Goal: Register for event/course

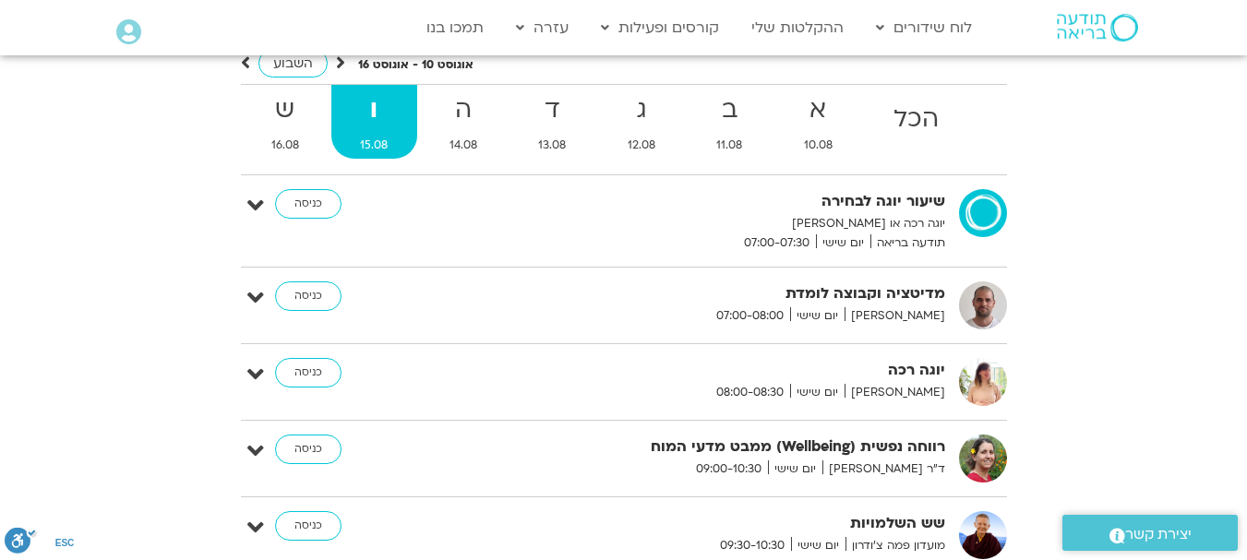
scroll to position [185, 0]
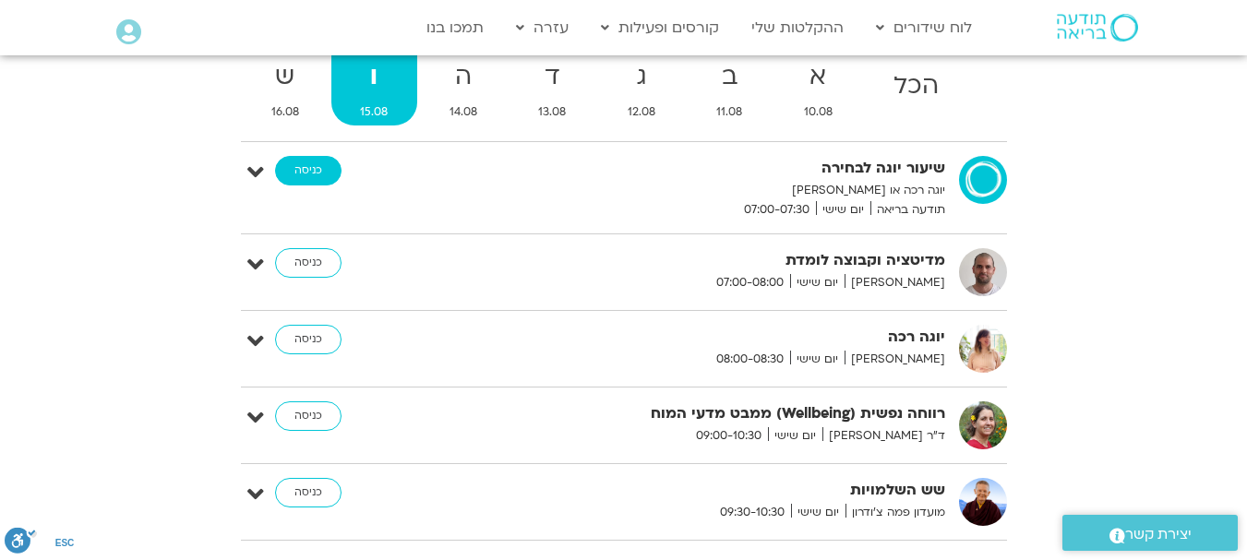
click at [296, 176] on link "כניסה" at bounding box center [308, 171] width 66 height 30
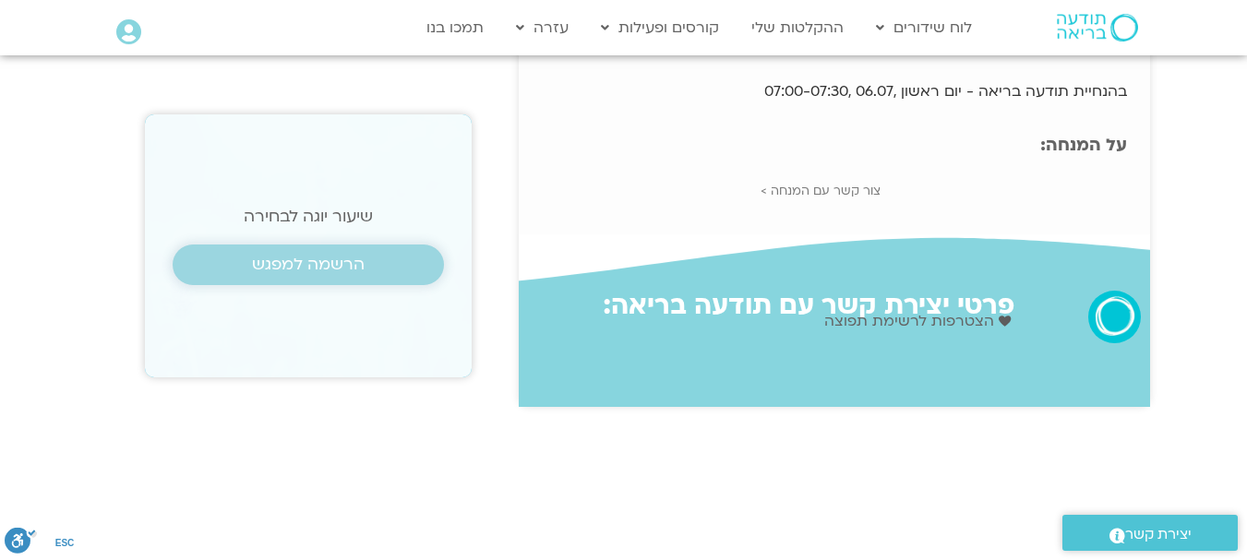
scroll to position [92, 0]
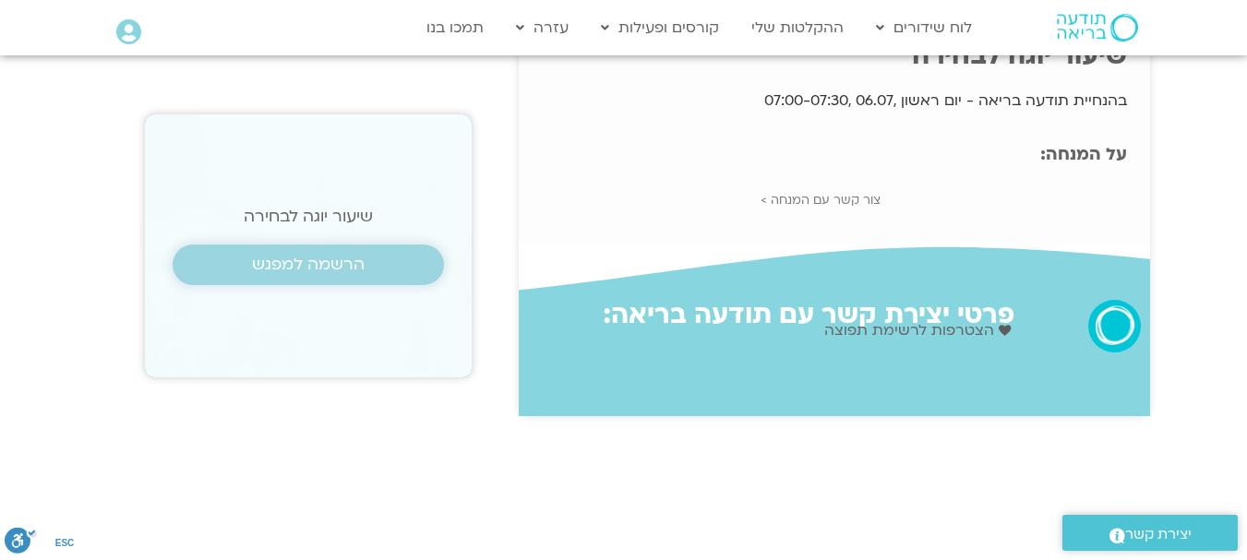
click at [320, 259] on span "הרשמה למפגש" at bounding box center [308, 265] width 113 height 18
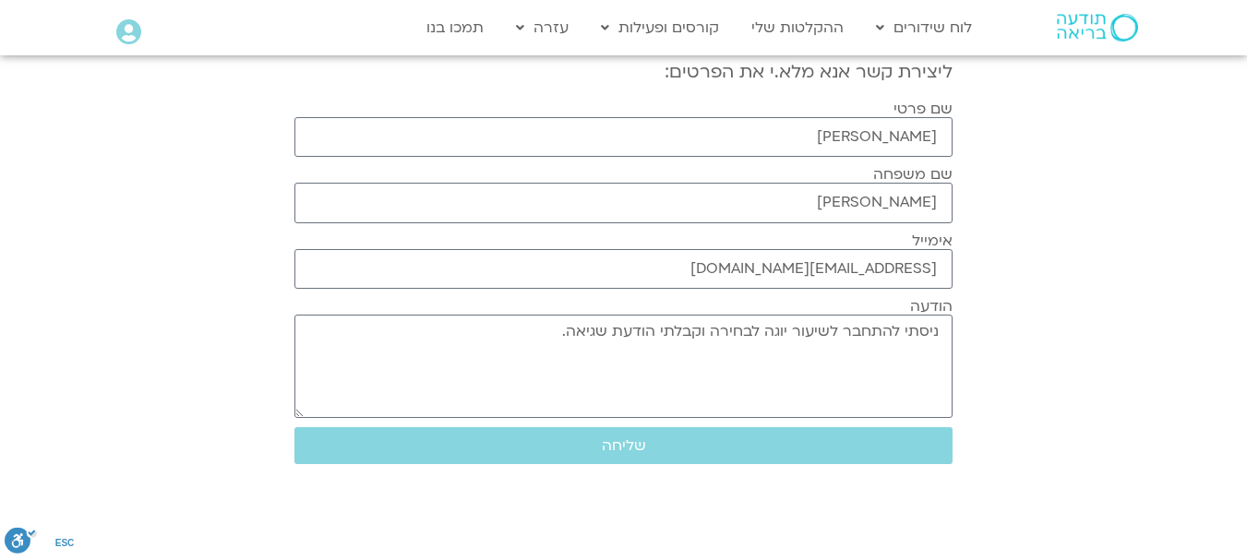
scroll to position [369, 0]
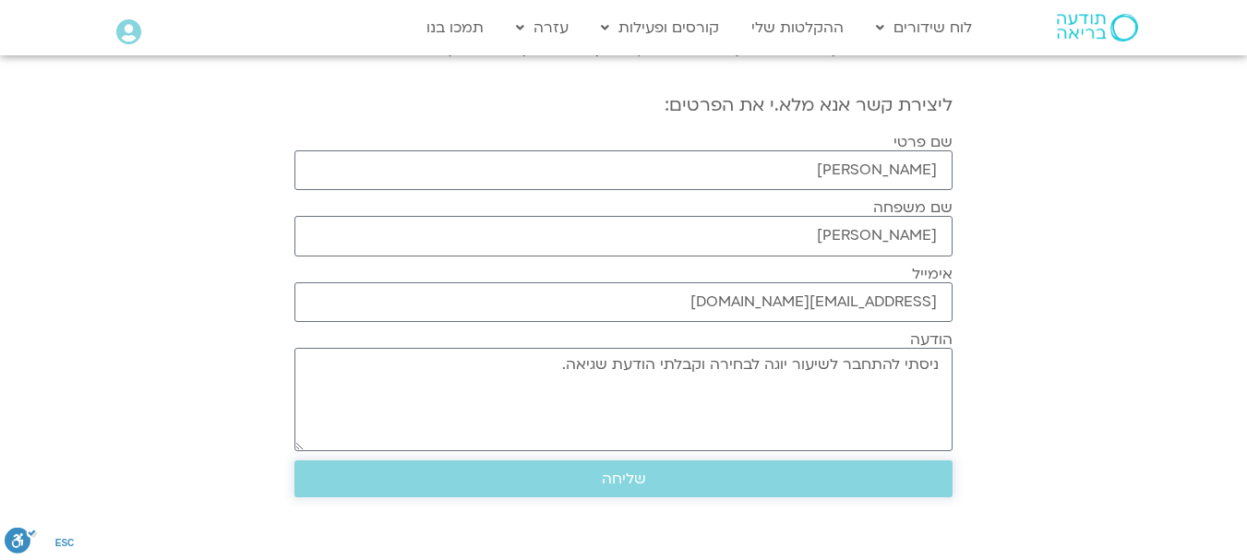
click at [616, 479] on span "שליחה" at bounding box center [624, 479] width 44 height 17
